Goal: Use online tool/utility: Utilize a website feature to perform a specific function

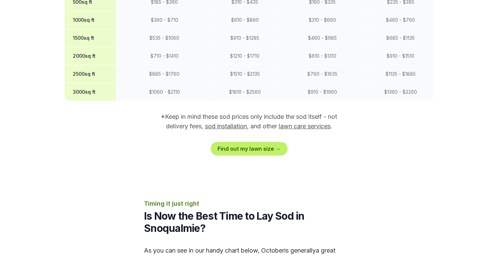
scroll to position [660, 0]
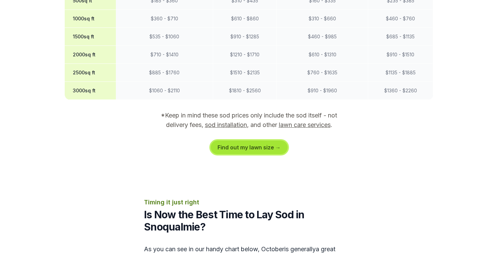
click at [252, 140] on link "Find out my lawn size →" at bounding box center [249, 147] width 77 height 14
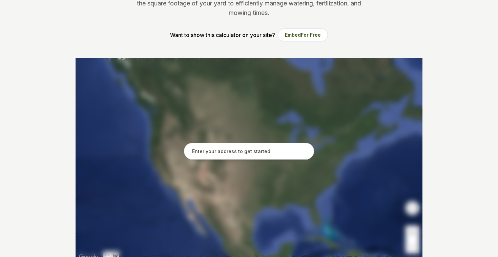
scroll to position [89, 0]
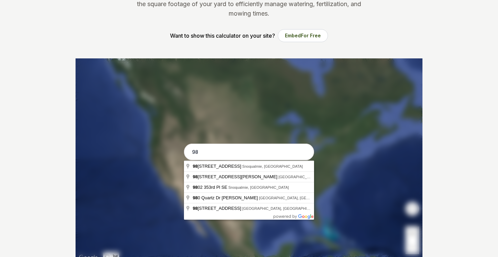
type input "9"
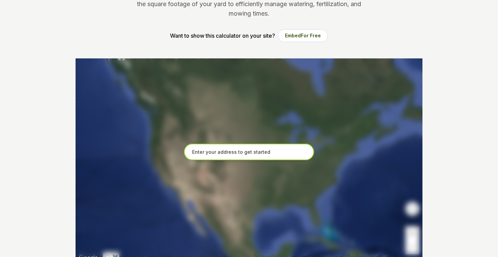
click at [242, 151] on input "text" at bounding box center [249, 151] width 130 height 17
paste input "[STREET_ADDRESS]"
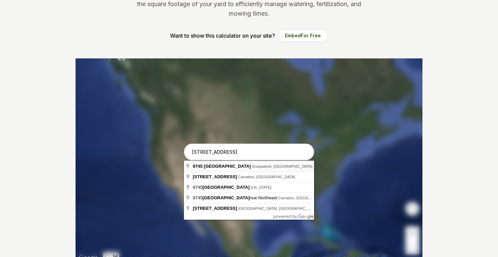
type input "[STREET_ADDRESS]"
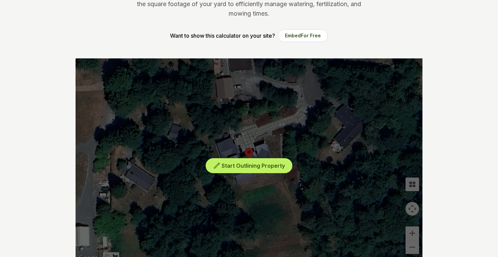
scroll to position [105, 0]
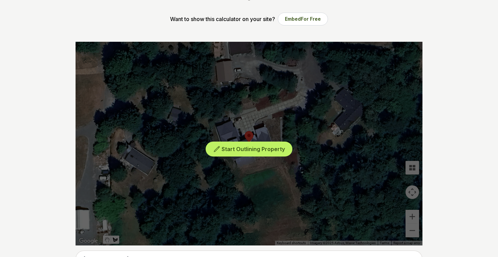
click at [414, 230] on div "Start Outlining Property" at bounding box center [249, 143] width 347 height 203
drag, startPoint x: 295, startPoint y: 114, endPoint x: 295, endPoint y: 159, distance: 45.7
click at [295, 159] on div "Start Outlining Property" at bounding box center [249, 143] width 347 height 203
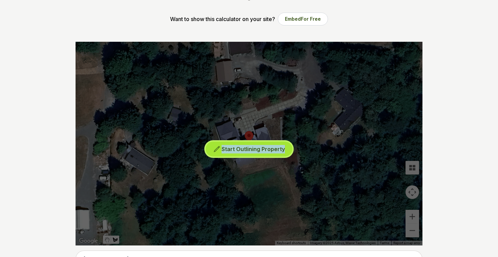
click at [270, 148] on span "Start Outlining Property" at bounding box center [253, 148] width 63 height 7
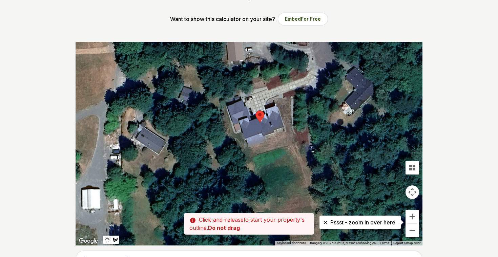
drag, startPoint x: 300, startPoint y: 110, endPoint x: 311, endPoint y: 91, distance: 22.2
click at [311, 91] on div at bounding box center [249, 143] width 347 height 203
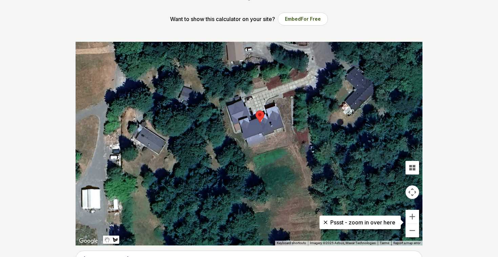
click at [303, 96] on div at bounding box center [249, 143] width 347 height 203
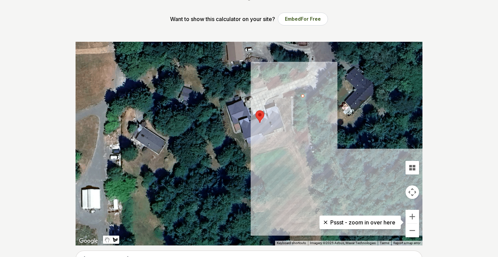
click at [337, 212] on div at bounding box center [249, 143] width 347 height 203
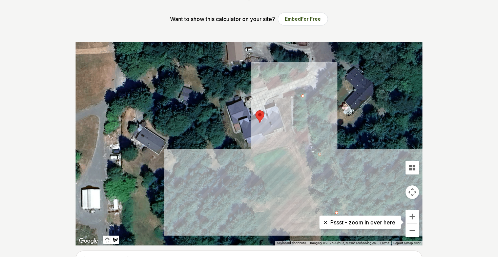
click at [209, 224] on div at bounding box center [249, 143] width 347 height 203
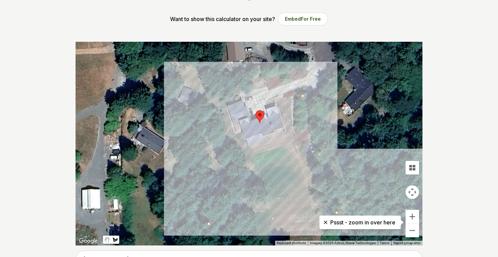
click at [203, 102] on div at bounding box center [249, 143] width 347 height 203
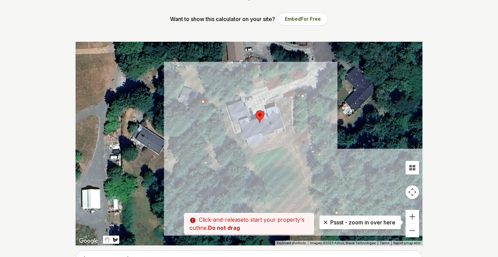
click at [225, 102] on div at bounding box center [249, 143] width 347 height 203
click at [242, 159] on div at bounding box center [249, 143] width 347 height 203
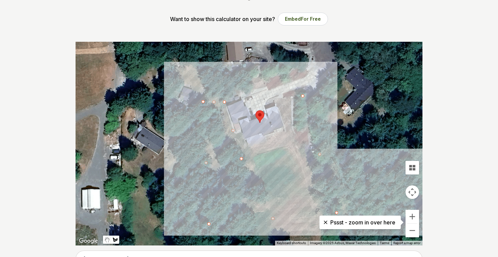
click at [294, 146] on div at bounding box center [249, 143] width 347 height 203
click at [280, 100] on div at bounding box center [249, 143] width 347 height 203
click at [302, 95] on div at bounding box center [249, 143] width 347 height 203
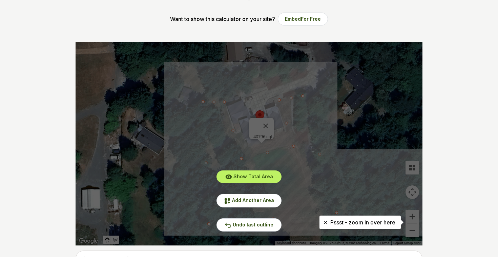
click at [268, 123] on div "Show Total Area Add Another Area Undo last outline" at bounding box center [249, 143] width 347 height 203
click at [324, 222] on icon at bounding box center [325, 222] width 7 height 7
drag, startPoint x: 337, startPoint y: 212, endPoint x: 325, endPoint y: 212, distance: 12.2
click at [325, 212] on div "Show Total Area Add Another Area Undo last outline" at bounding box center [249, 143] width 347 height 203
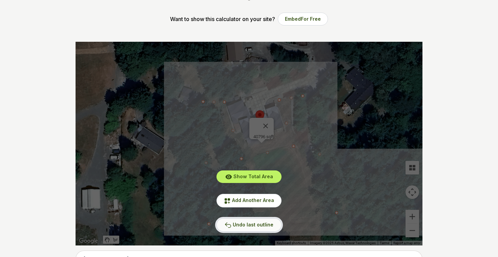
click at [241, 225] on span "Undo last outline" at bounding box center [253, 224] width 41 height 6
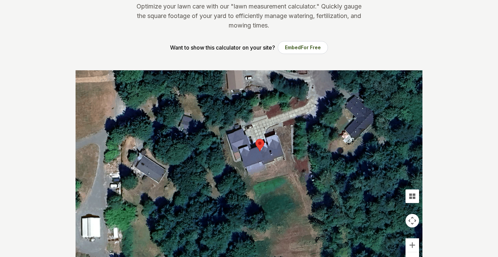
scroll to position [62, 0]
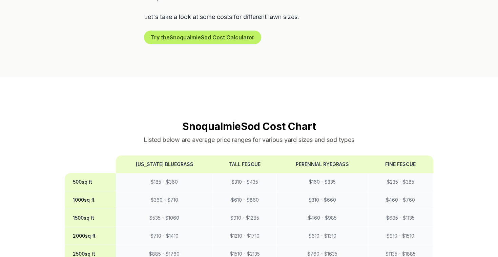
scroll to position [436, 0]
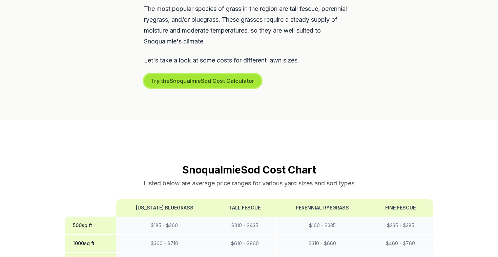
click at [215, 74] on button "Try the Snoqualmie Sod Cost Calculator" at bounding box center [202, 81] width 117 height 14
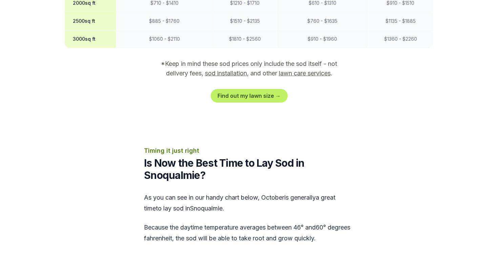
scroll to position [712, 0]
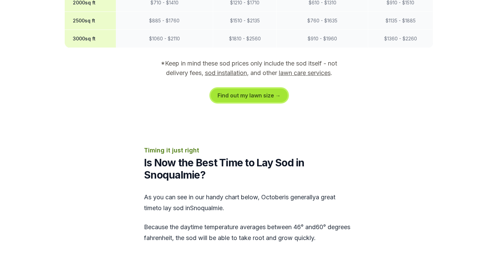
click at [250, 88] on link "Find out my lawn size →" at bounding box center [249, 95] width 77 height 14
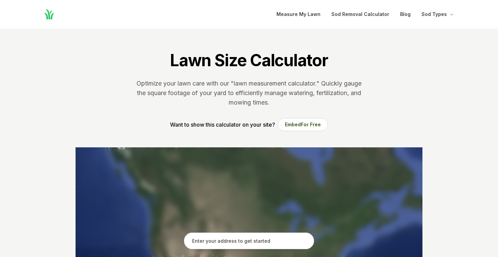
click at [228, 241] on input "text" at bounding box center [249, 240] width 130 height 17
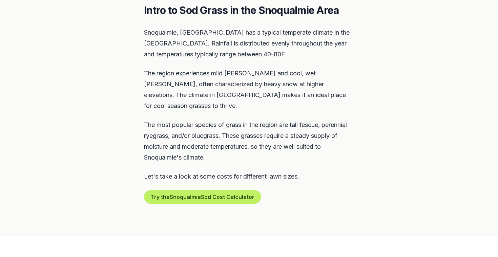
scroll to position [322, 0]
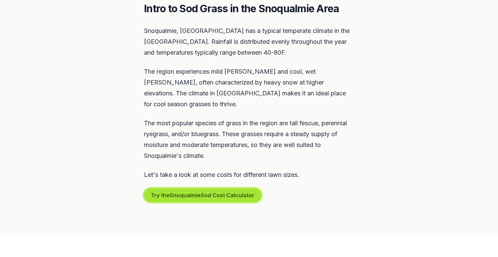
click at [219, 188] on button "Try the Snoqualmie Sod Cost Calculator" at bounding box center [202, 195] width 117 height 14
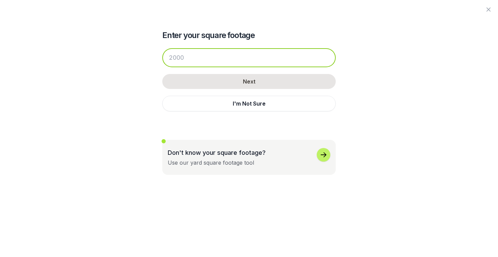
click at [220, 59] on input "number" at bounding box center [248, 57] width 173 height 19
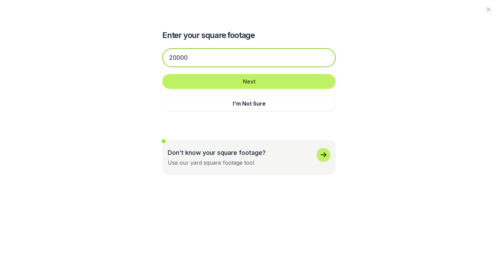
click at [173, 58] on input "20000" at bounding box center [248, 57] width 173 height 19
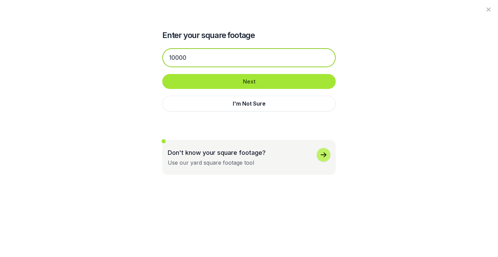
type input "10000"
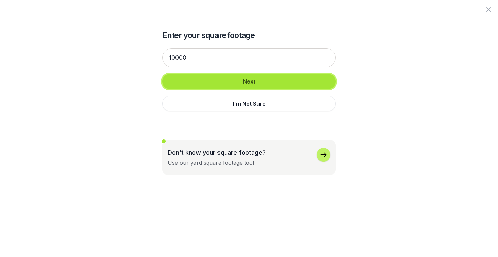
click at [251, 78] on button "Next" at bounding box center [248, 81] width 173 height 15
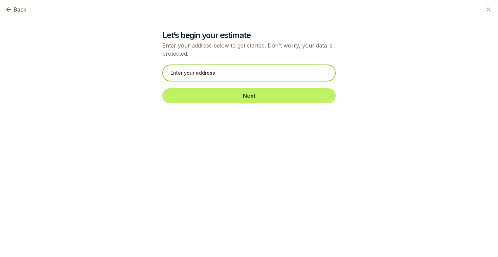
click at [251, 78] on input "text" at bounding box center [248, 72] width 173 height 17
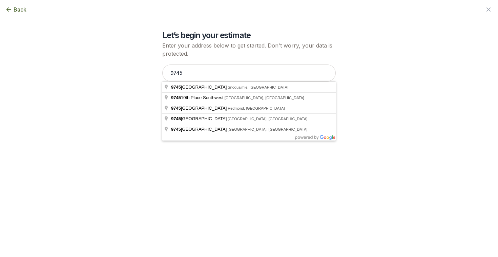
type input "9745 352nd Avenue Southeast, Snoqualmie, WA"
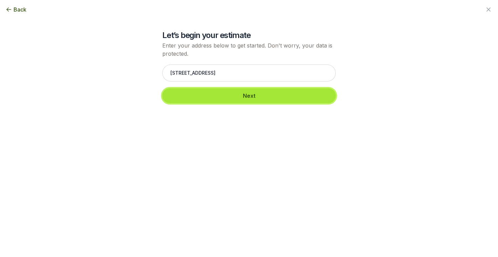
click at [261, 96] on button "Next" at bounding box center [248, 95] width 173 height 15
